Goal: Check status: Check status

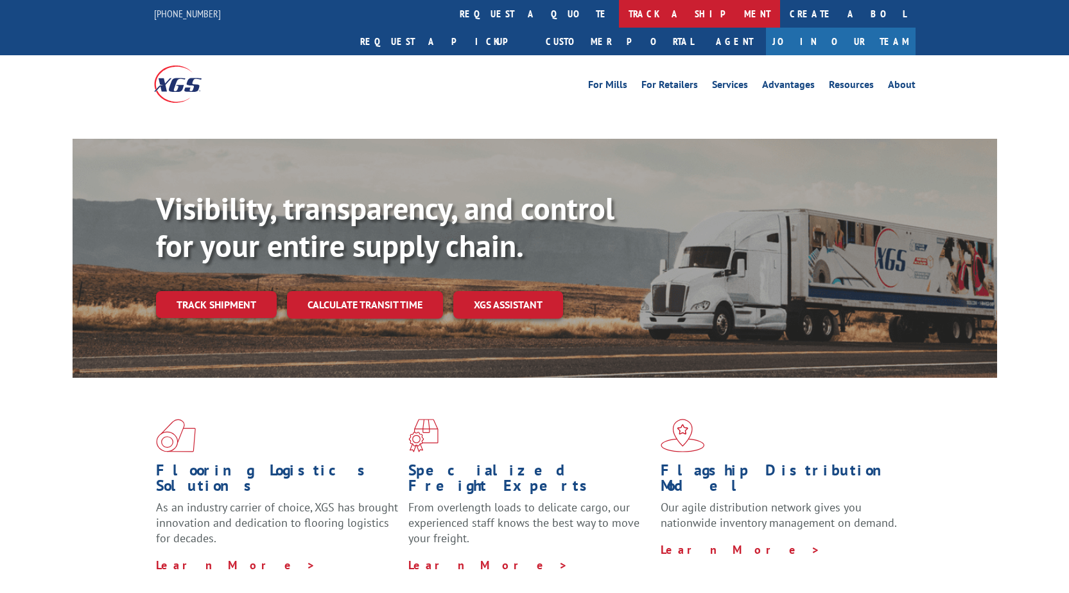
click at [619, 13] on link "track a shipment" at bounding box center [699, 14] width 161 height 28
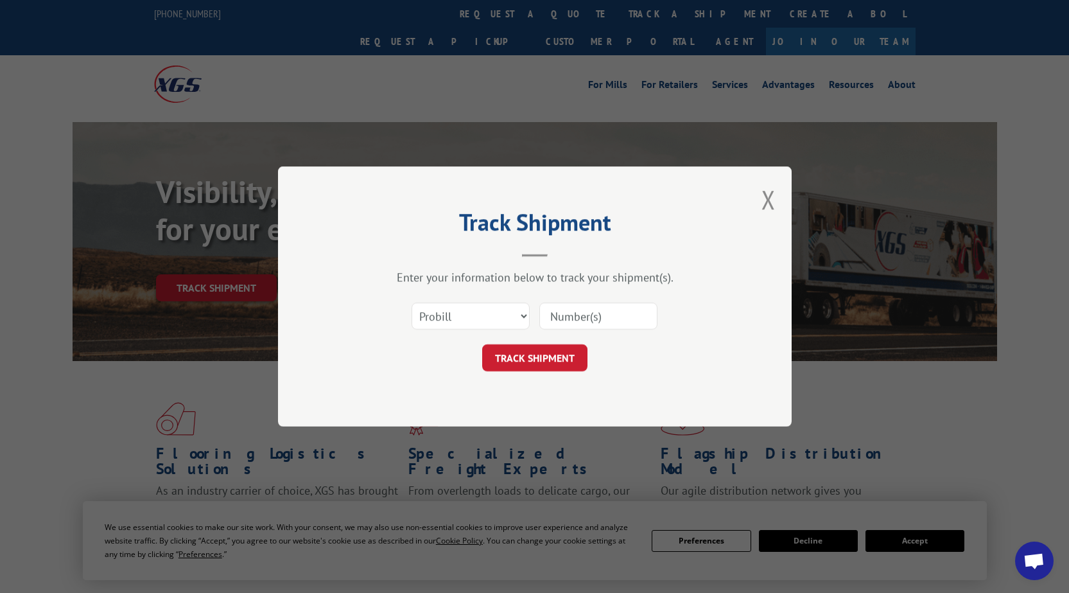
click at [483, 310] on select "Select category... Probill BOL PO" at bounding box center [471, 315] width 118 height 27
select select "po"
click at [412, 302] on select "Select category... Probill BOL PO" at bounding box center [471, 315] width 118 height 27
click at [614, 306] on input at bounding box center [598, 315] width 118 height 27
type input "18515870"
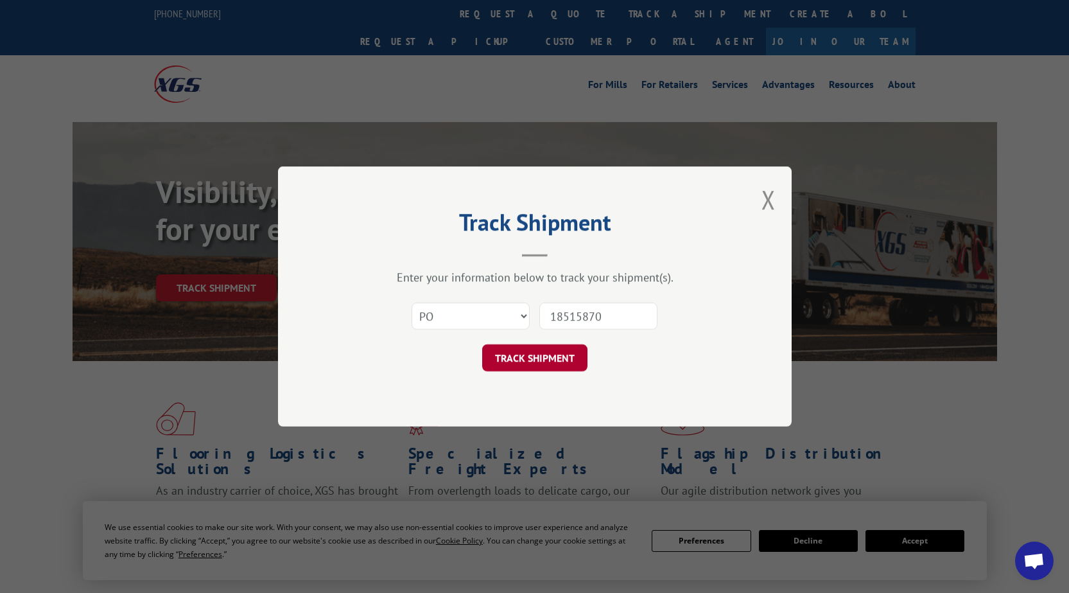
click at [561, 351] on button "TRACK SHIPMENT" at bounding box center [534, 357] width 105 height 27
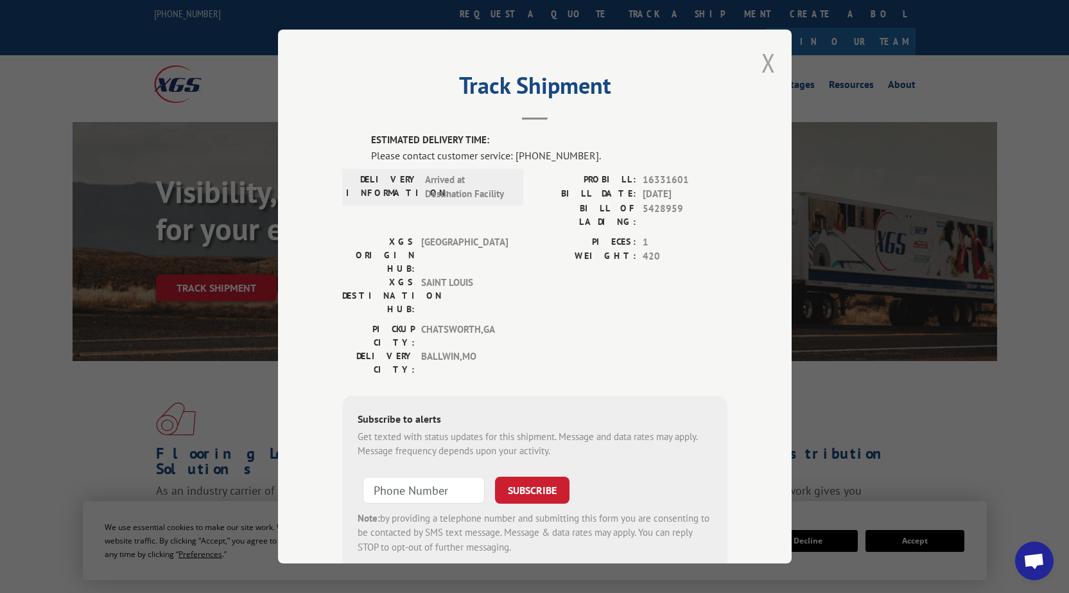
click at [765, 72] on button "Close modal" at bounding box center [768, 63] width 14 height 34
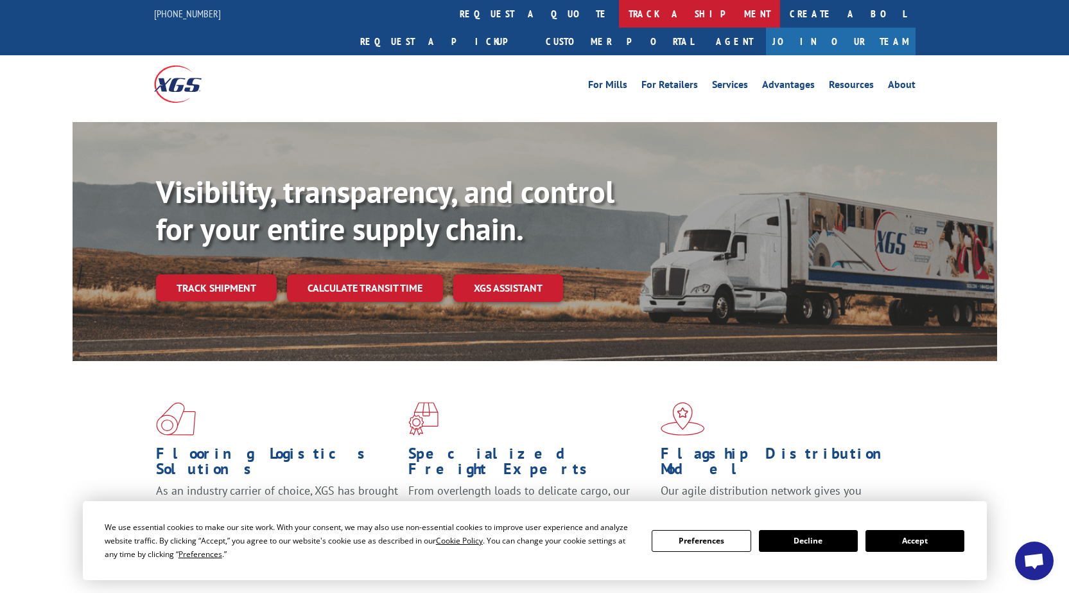
click at [619, 15] on link "track a shipment" at bounding box center [699, 14] width 161 height 28
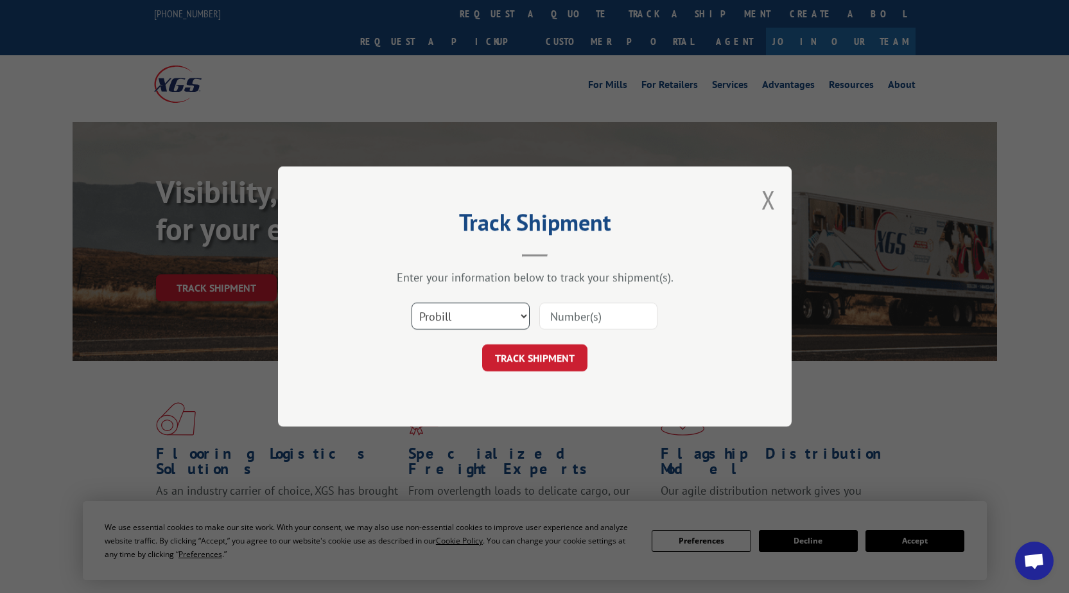
click at [472, 326] on select "Select category... Probill BOL PO" at bounding box center [471, 315] width 118 height 27
select select "po"
click at [412, 302] on select "Select category... Probill BOL PO" at bounding box center [471, 315] width 118 height 27
click at [634, 315] on input at bounding box center [598, 315] width 118 height 27
click at [621, 304] on input at bounding box center [598, 315] width 118 height 27
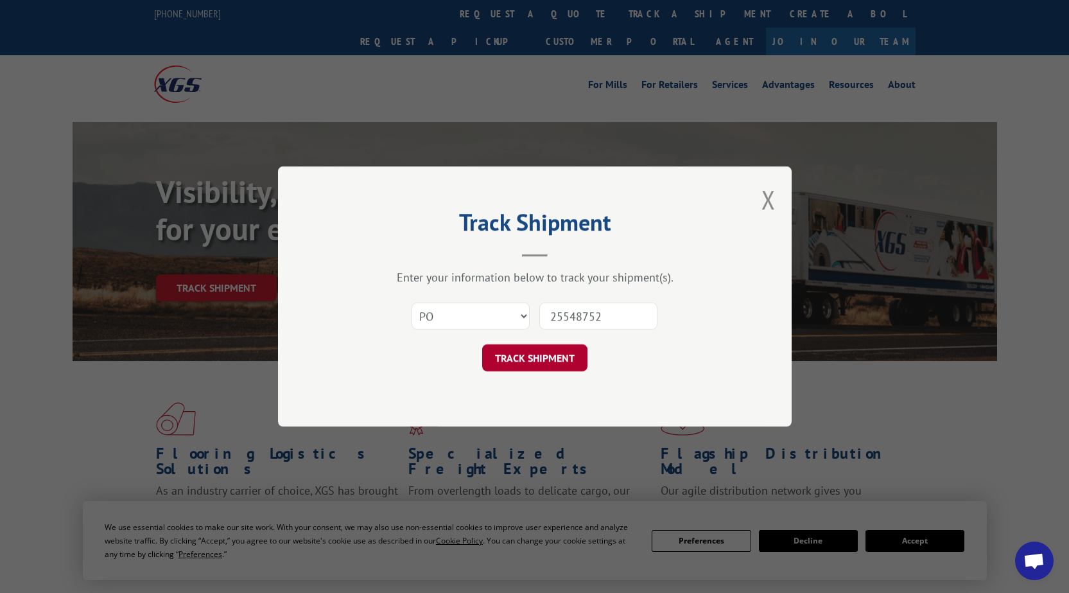
type input "25548752"
click at [546, 361] on button "TRACK SHIPMENT" at bounding box center [534, 357] width 105 height 27
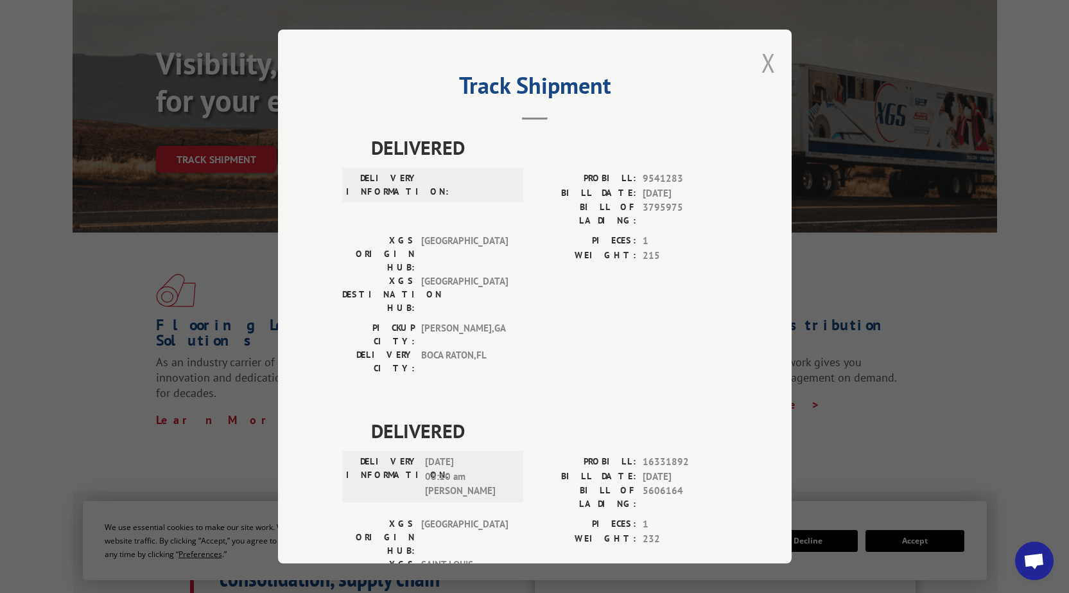
click at [769, 66] on button "Close modal" at bounding box center [768, 63] width 14 height 34
